Goal: Transaction & Acquisition: Book appointment/travel/reservation

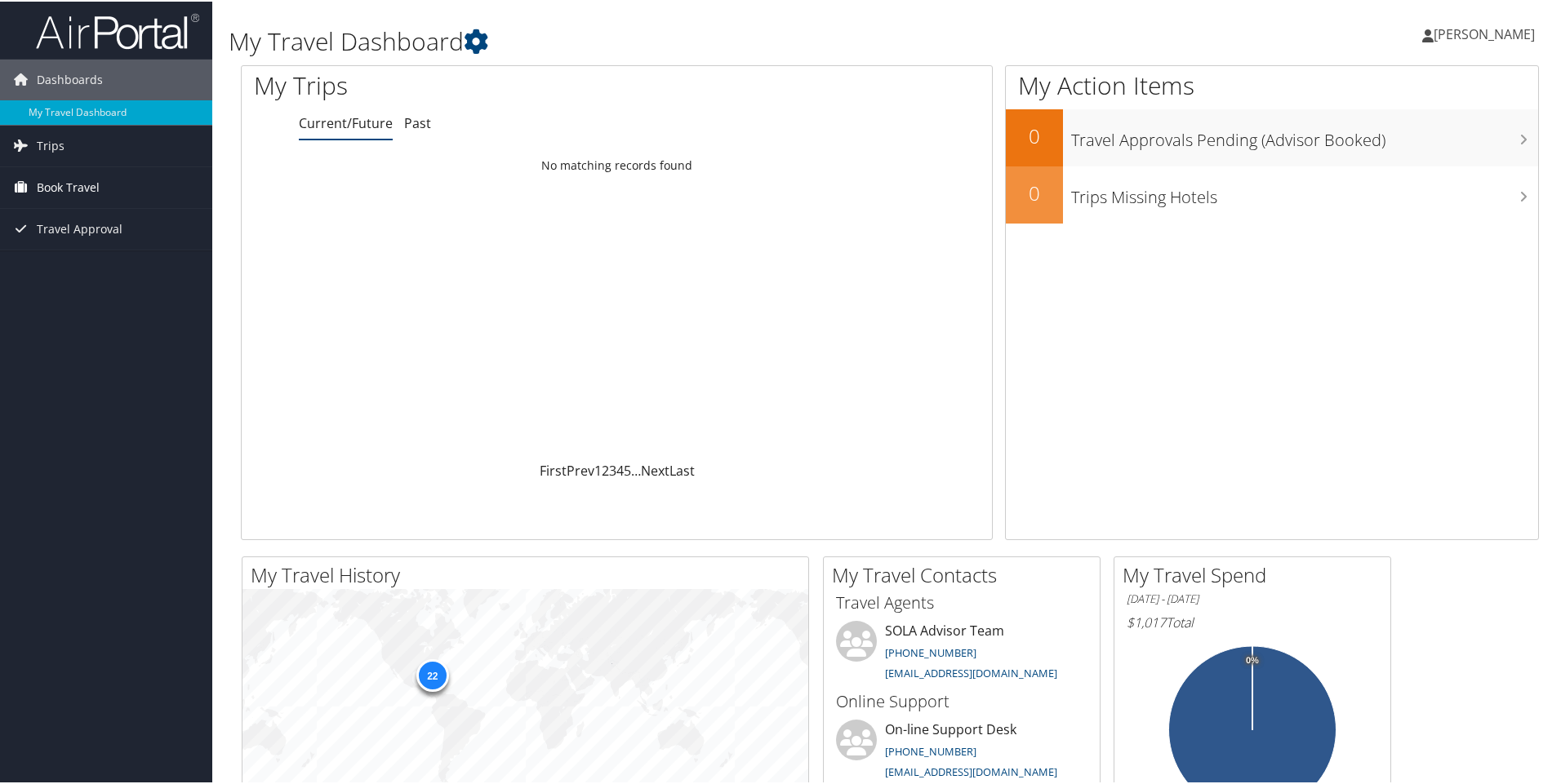
click at [61, 188] on span "Book Travel" at bounding box center [68, 186] width 63 height 41
click at [61, 245] on link "Book/Manage Online Trips" at bounding box center [106, 242] width 212 height 24
